Goal: Use online tool/utility: Utilize a website feature to perform a specific function

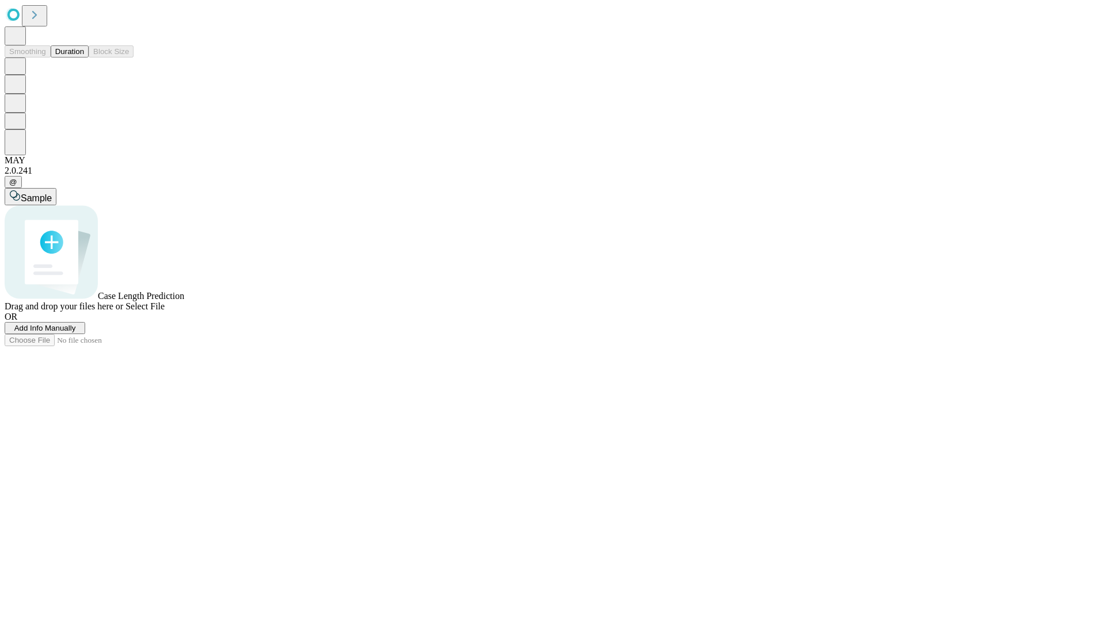
click at [84, 58] on button "Duration" at bounding box center [70, 51] width 38 height 12
click at [165, 311] on span "Select File" at bounding box center [144, 307] width 39 height 10
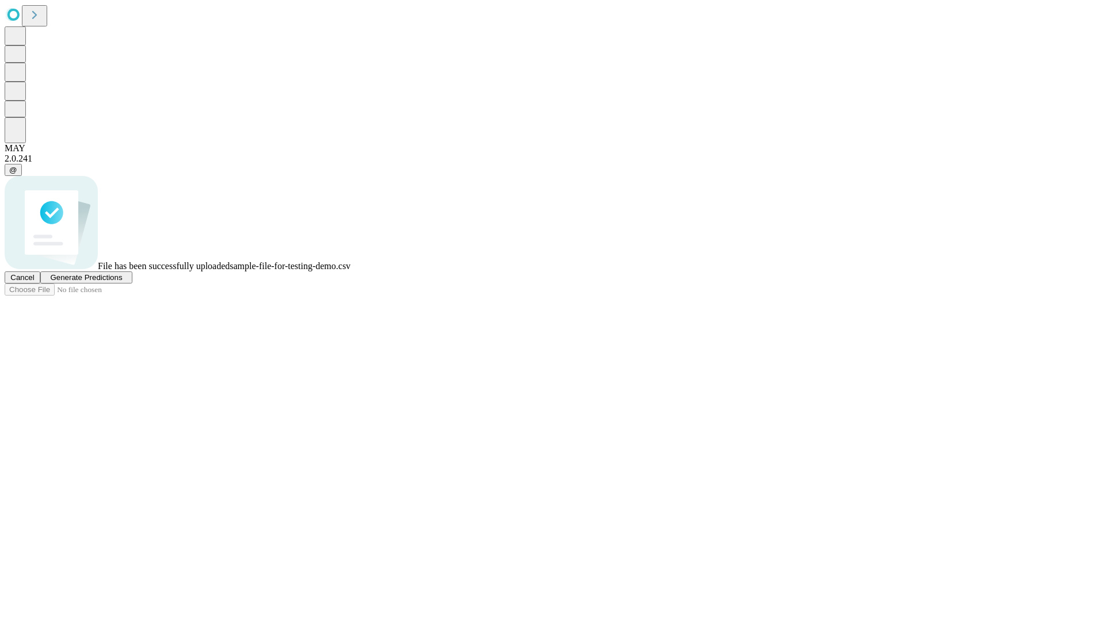
click at [122, 282] on span "Generate Predictions" at bounding box center [86, 277] width 72 height 9
